Goal: Information Seeking & Learning: Learn about a topic

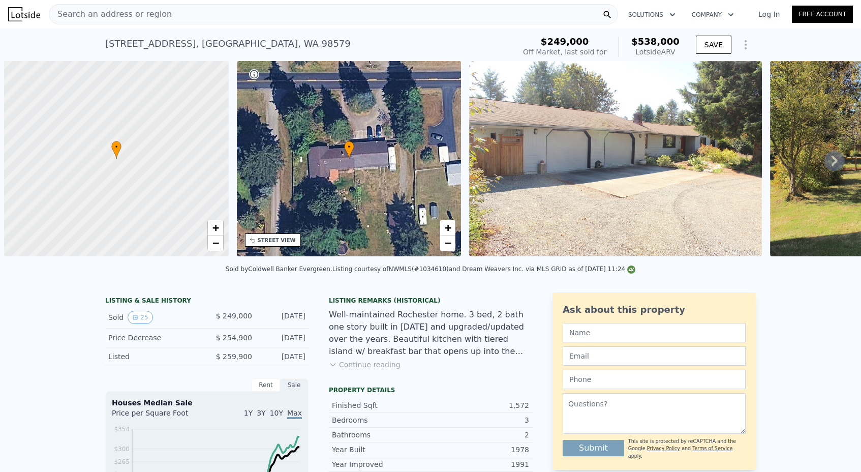
click at [154, 21] on div "Search an address or region" at bounding box center [110, 14] width 122 height 19
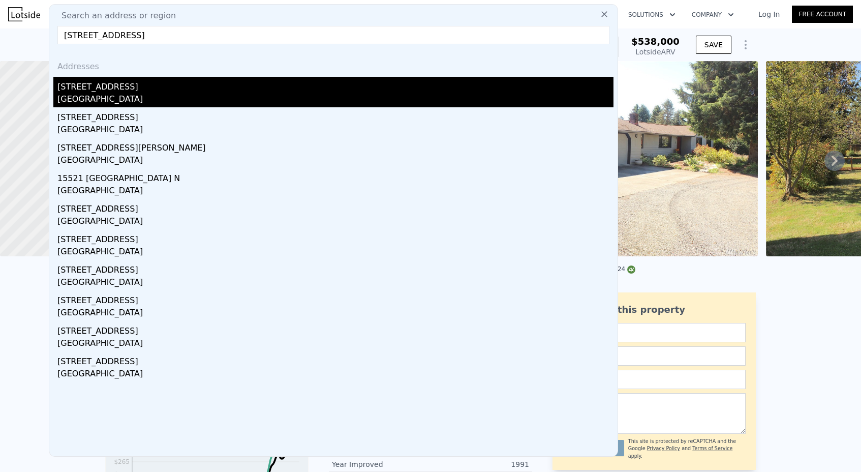
type input "[STREET_ADDRESS]"
click at [146, 95] on div "[GEOGRAPHIC_DATA]" at bounding box center [335, 100] width 556 height 14
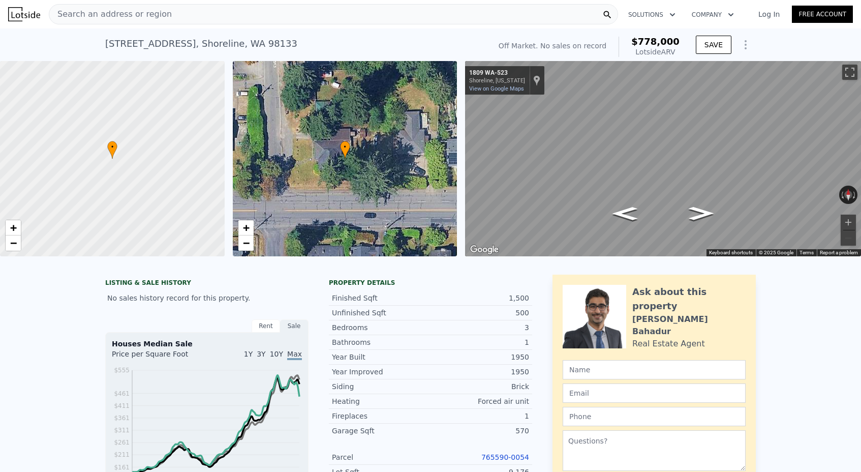
click at [121, 11] on span "Search an address or region" at bounding box center [110, 14] width 122 height 12
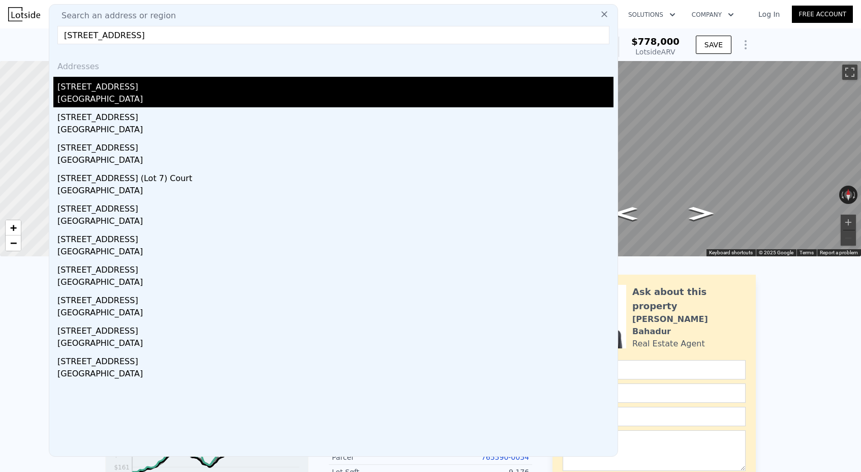
type input "[STREET_ADDRESS]"
click at [133, 88] on div "[STREET_ADDRESS]" at bounding box center [335, 85] width 556 height 16
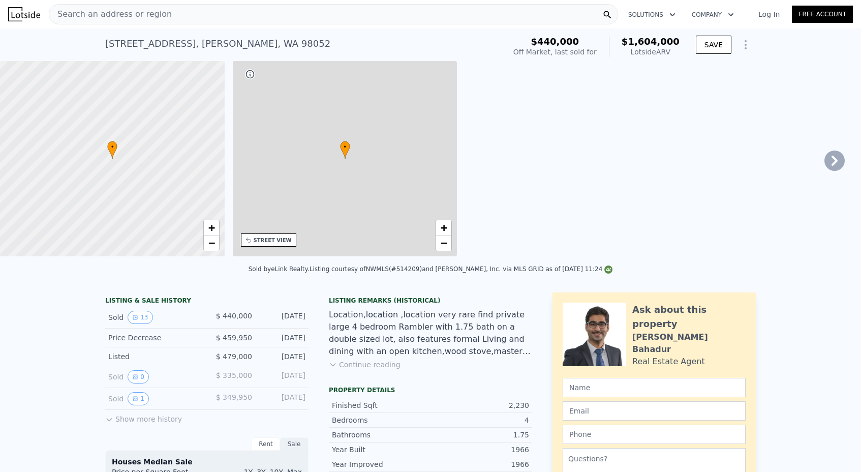
type input "3"
type input "1.75"
type input "3"
type input "1763"
type input "3100"
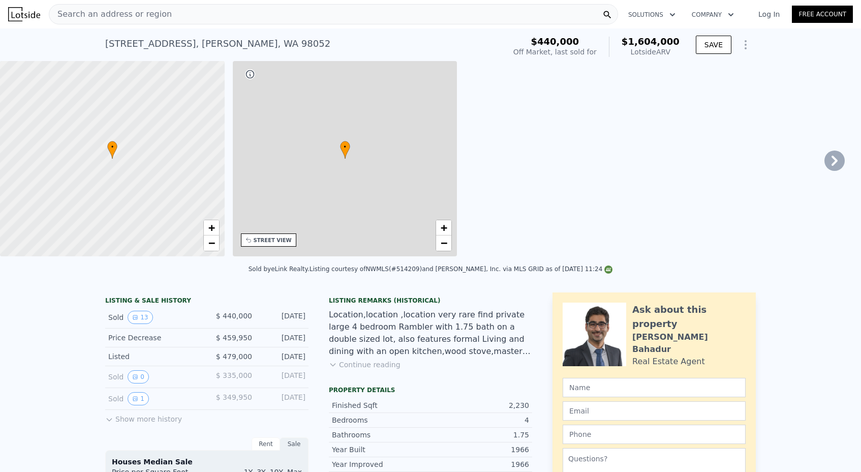
type input "9603"
type input "23754"
type input "$ 1,604,000"
type input "8"
type input "$ 977,770"
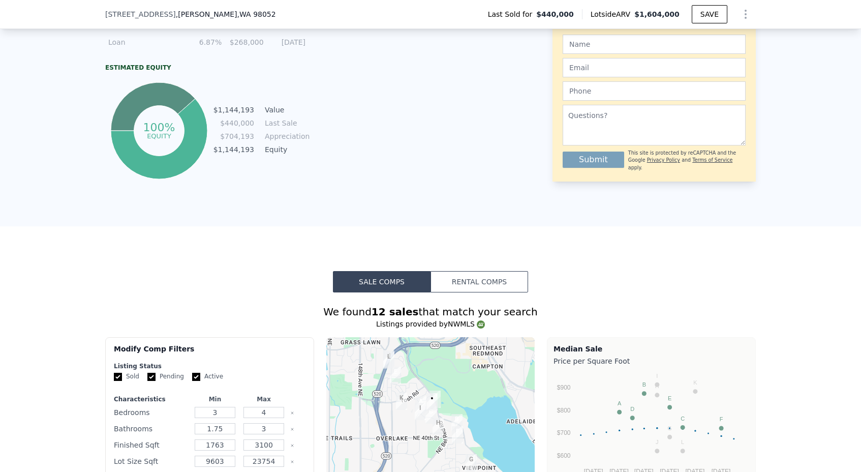
scroll to position [426, 0]
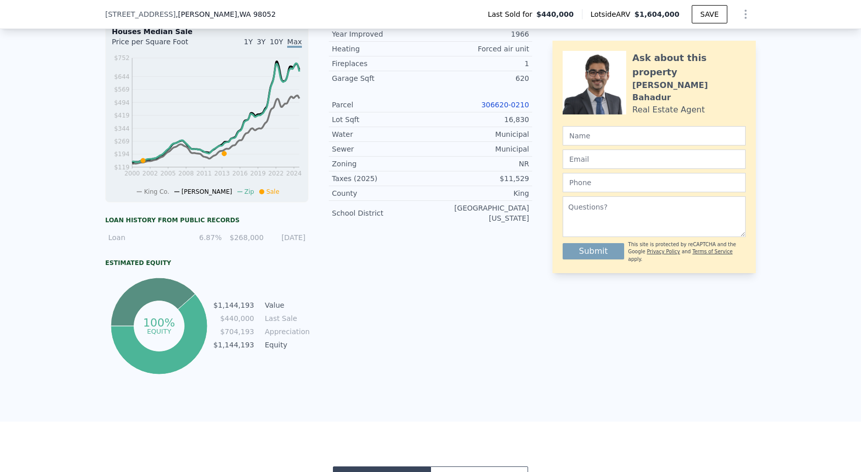
click at [493, 101] on link "306620-0210" at bounding box center [505, 105] width 48 height 8
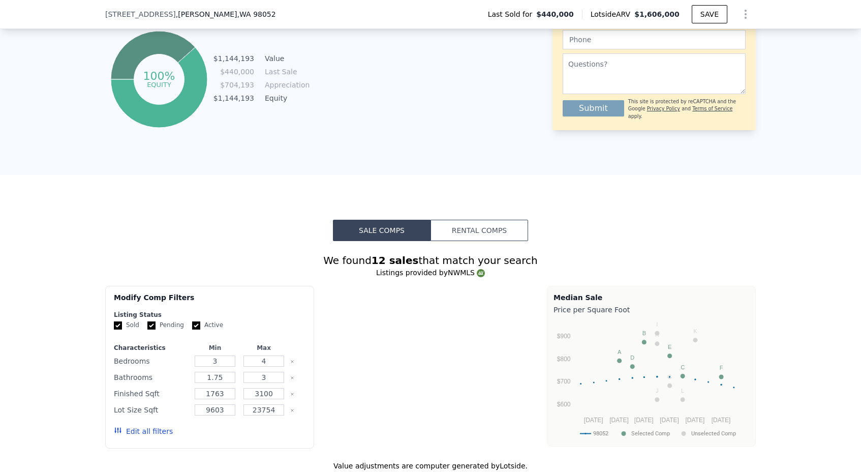
type input "$ 1,606,000"
type input "$ 979,592"
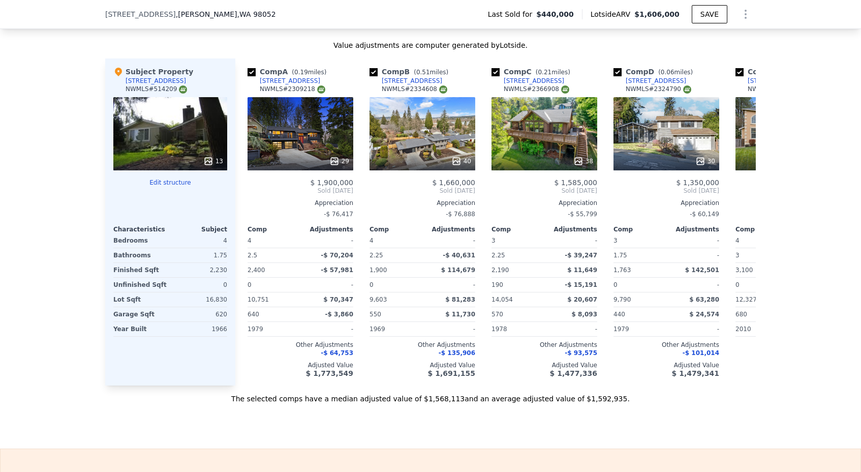
scroll to position [0, 0]
